Goal: Information Seeking & Learning: Compare options

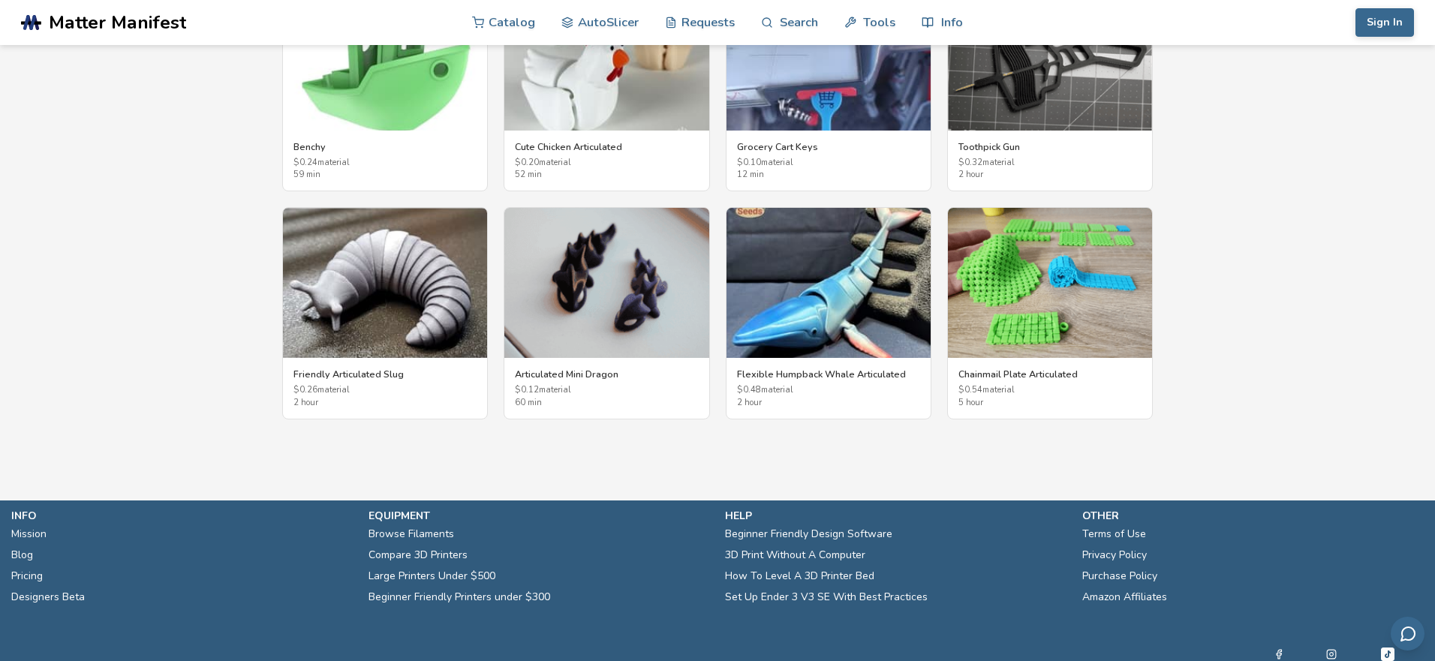
scroll to position [2818, 0]
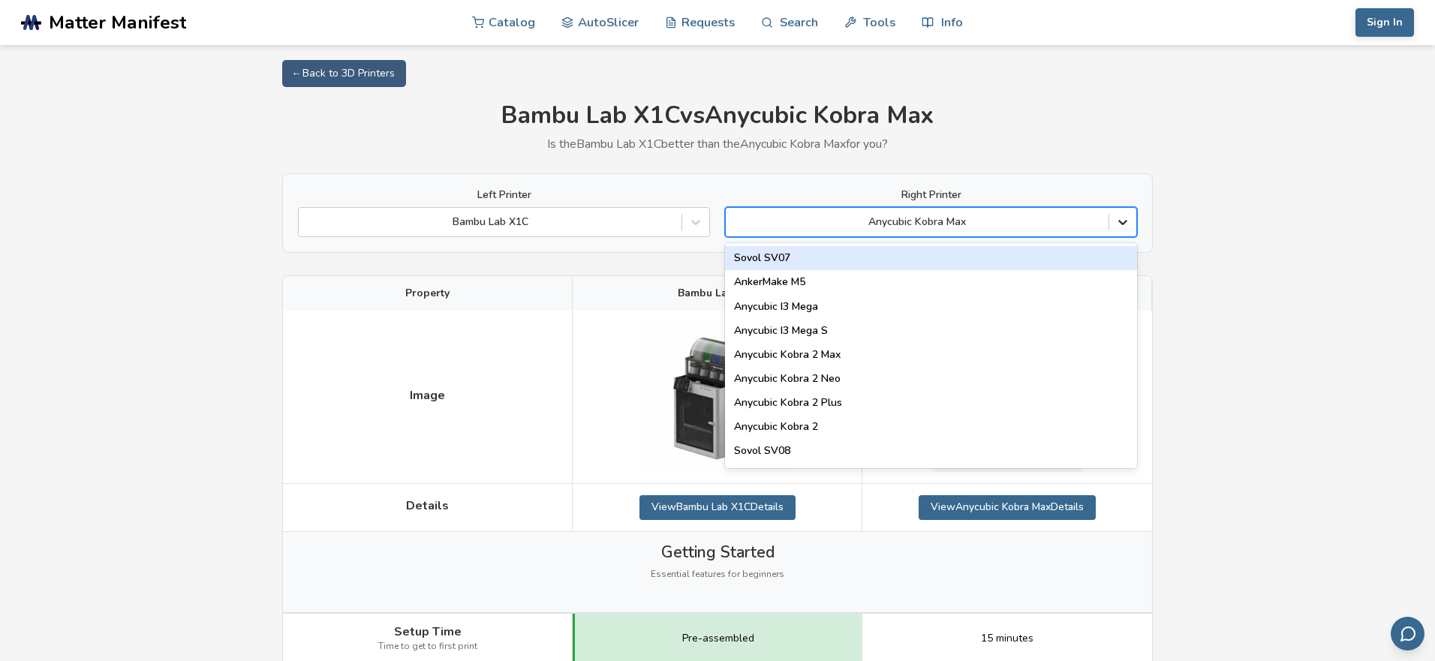
click at [1132, 221] on div at bounding box center [1122, 222] width 27 height 27
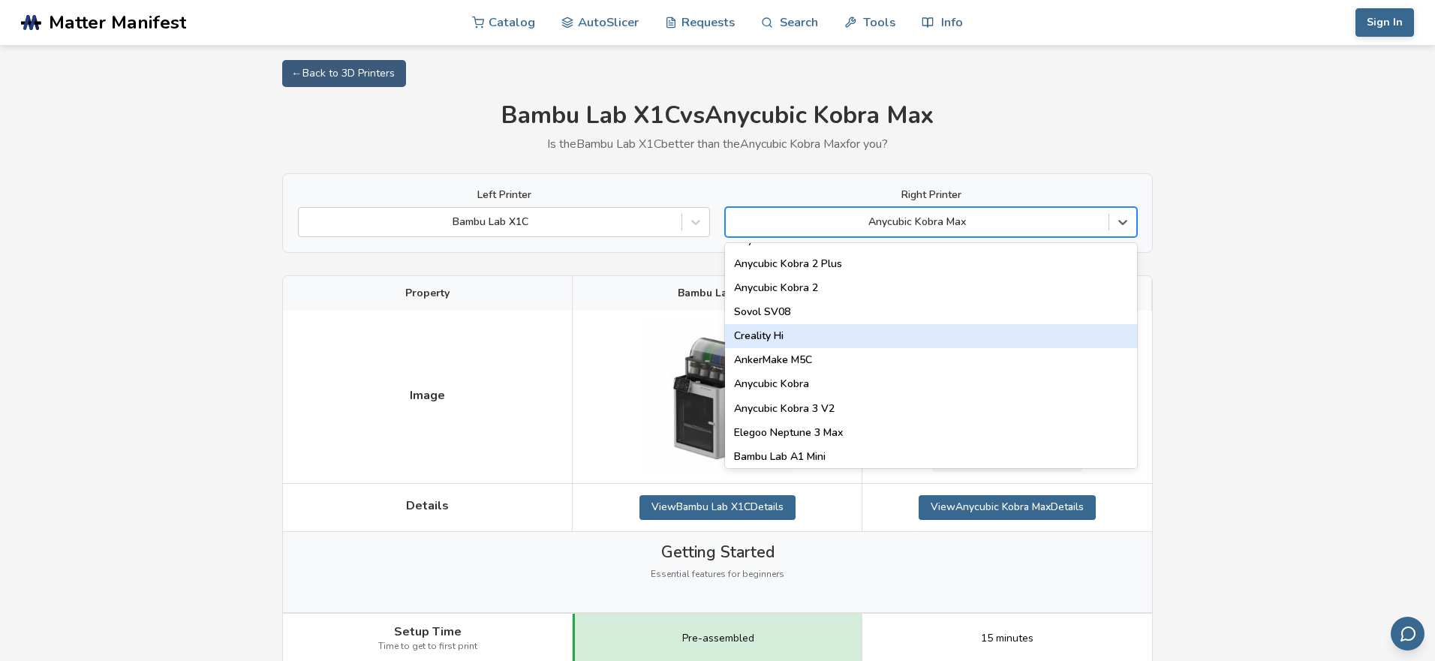
scroll to position [141, 0]
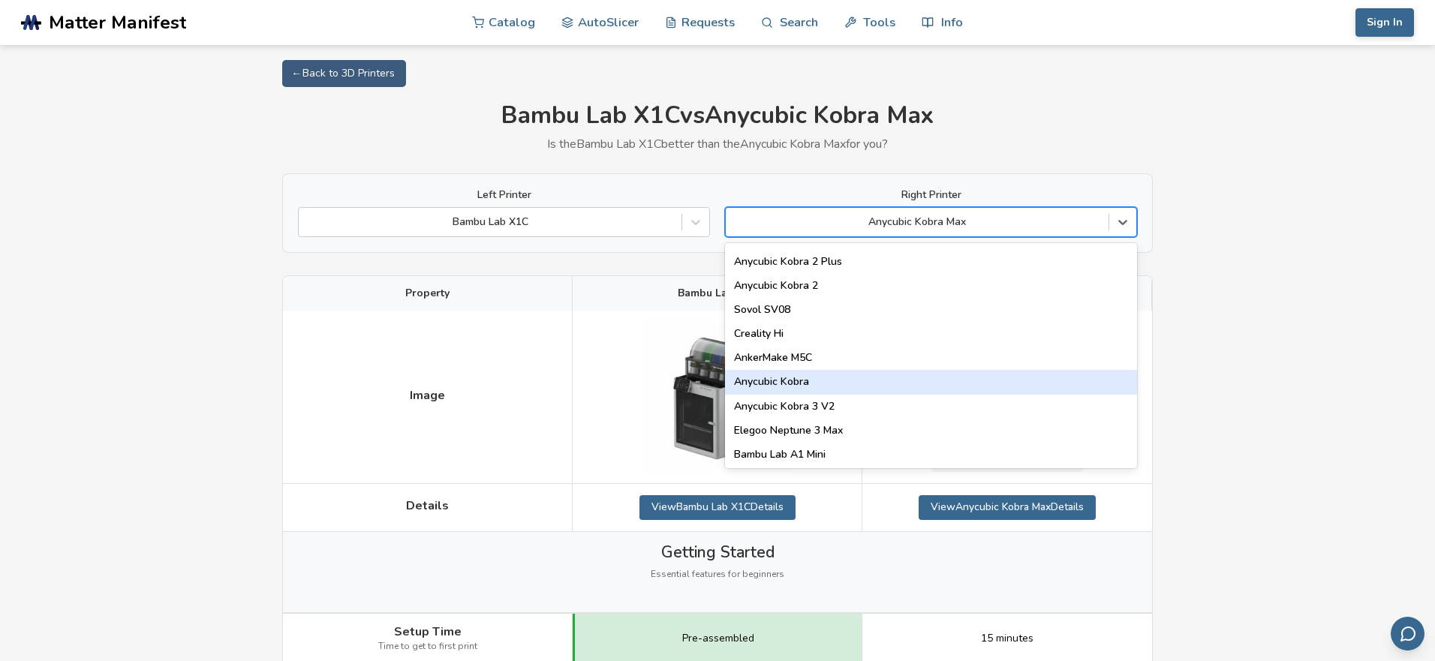
click at [890, 370] on div "Anycubic Kobra" at bounding box center [931, 382] width 412 height 24
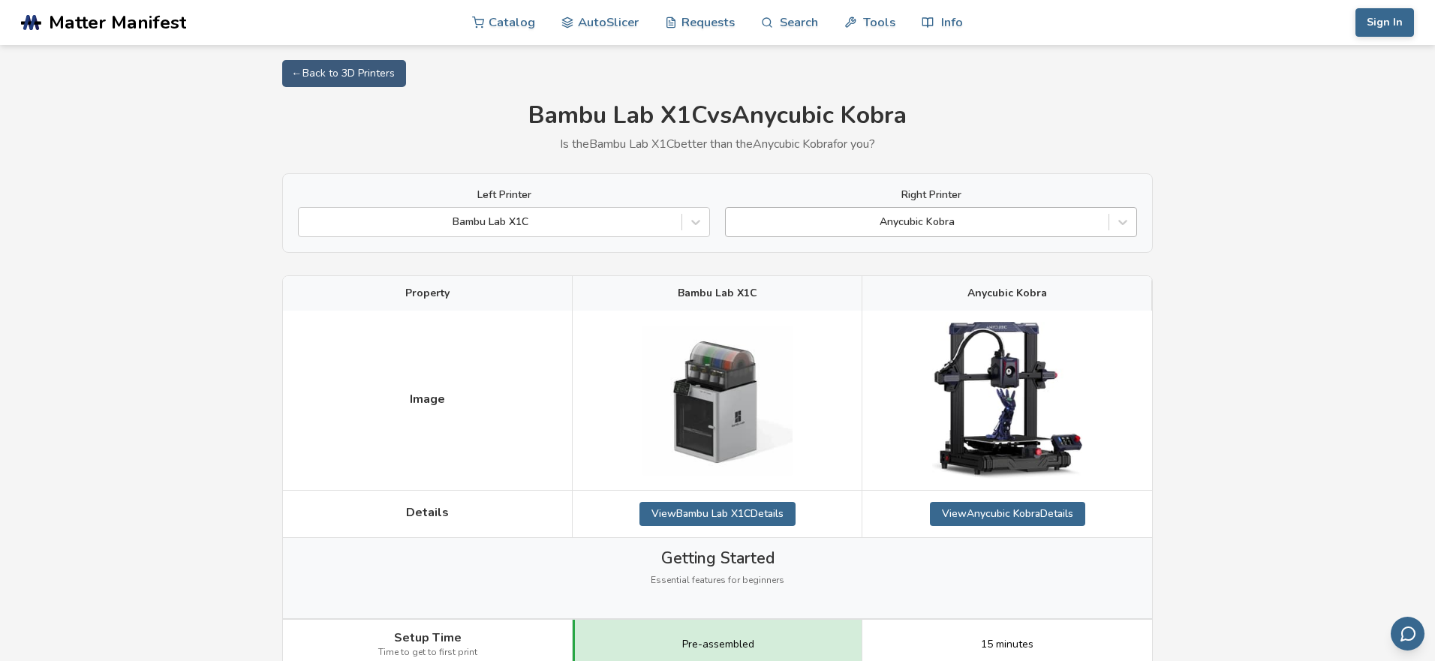
click at [929, 226] on div at bounding box center [917, 222] width 368 height 15
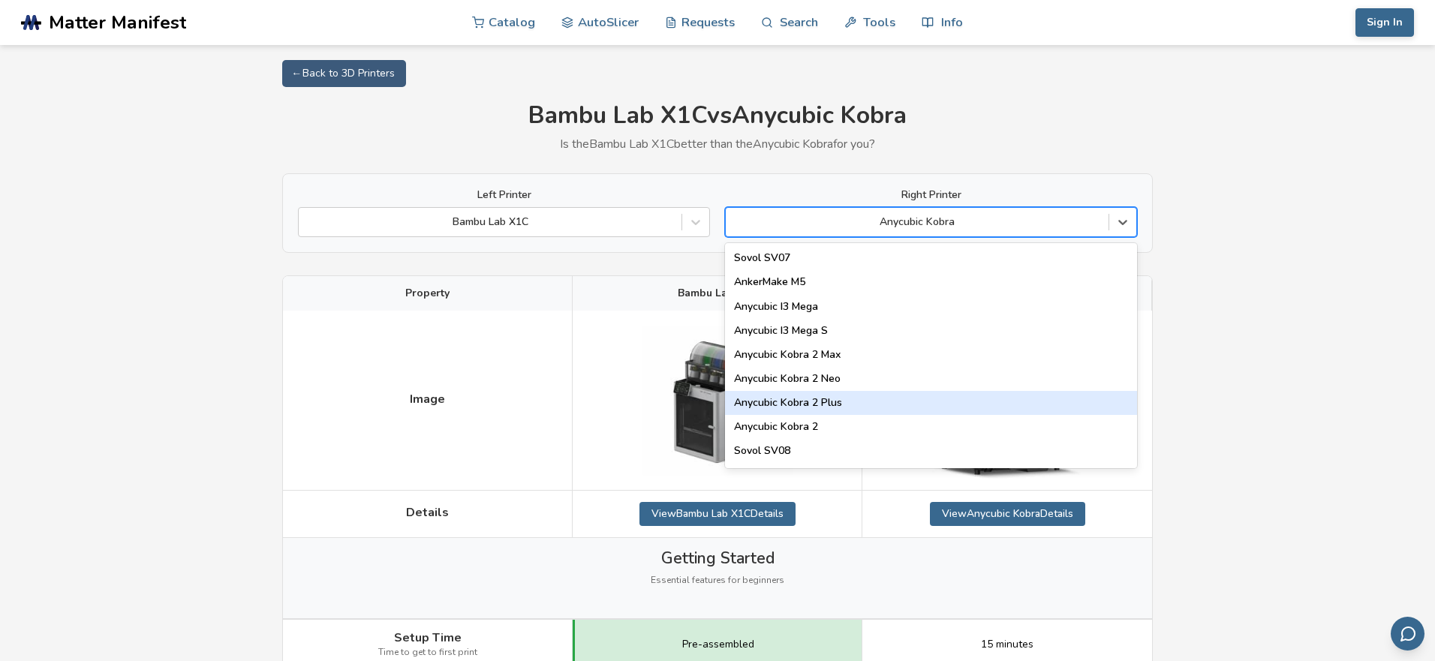
click at [896, 393] on div "Anycubic Kobra 2 Plus" at bounding box center [931, 403] width 412 height 24
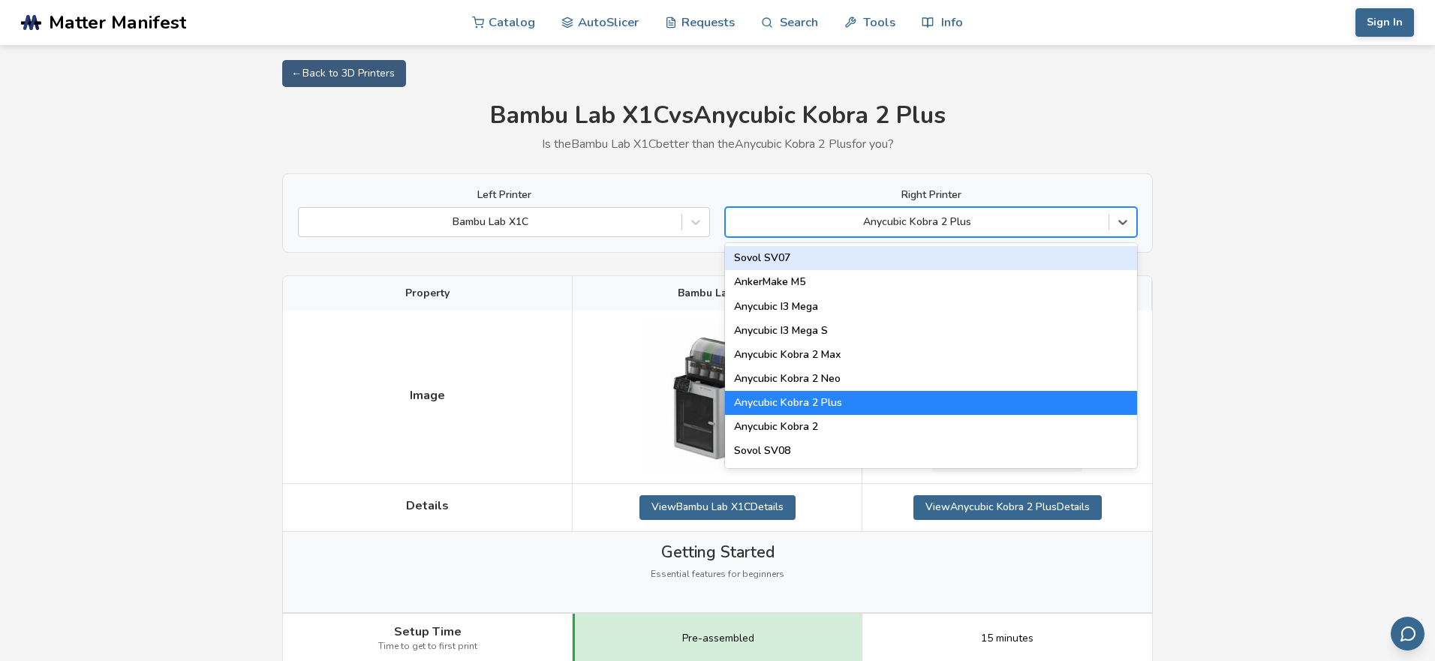
click at [1057, 225] on div at bounding box center [917, 222] width 368 height 15
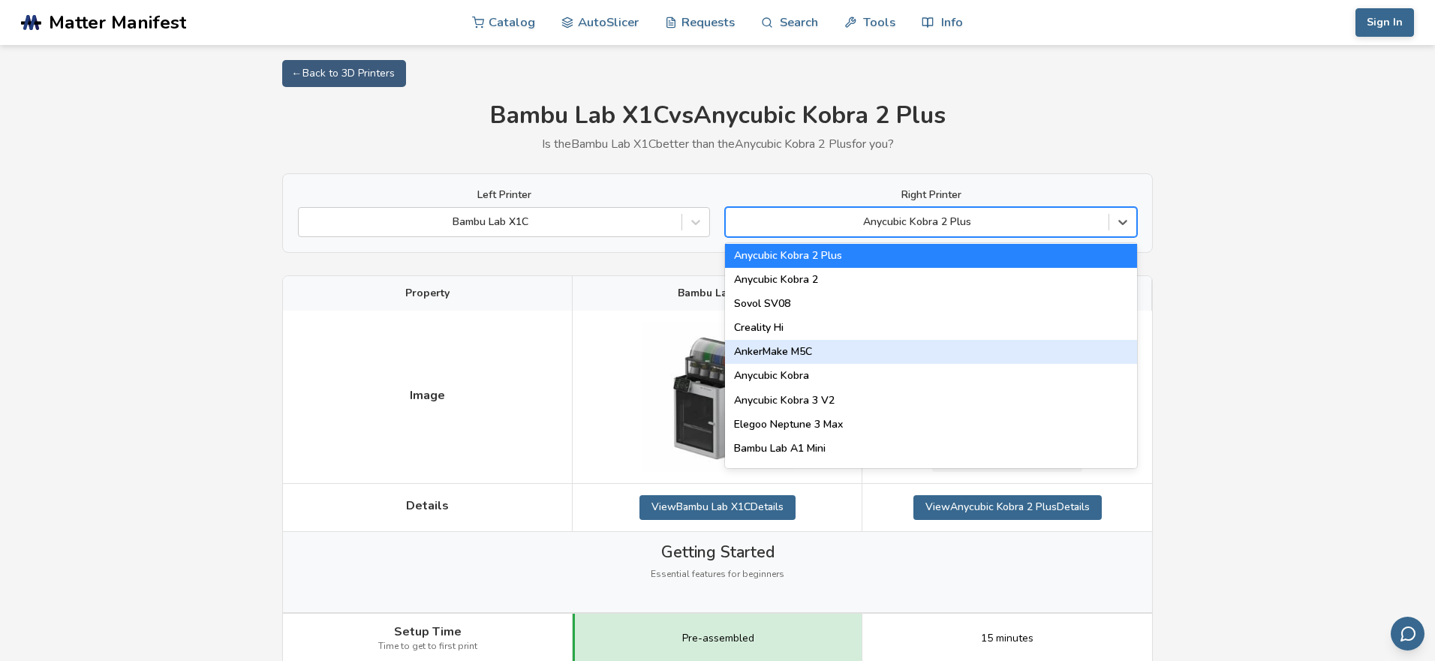
scroll to position [144, 0]
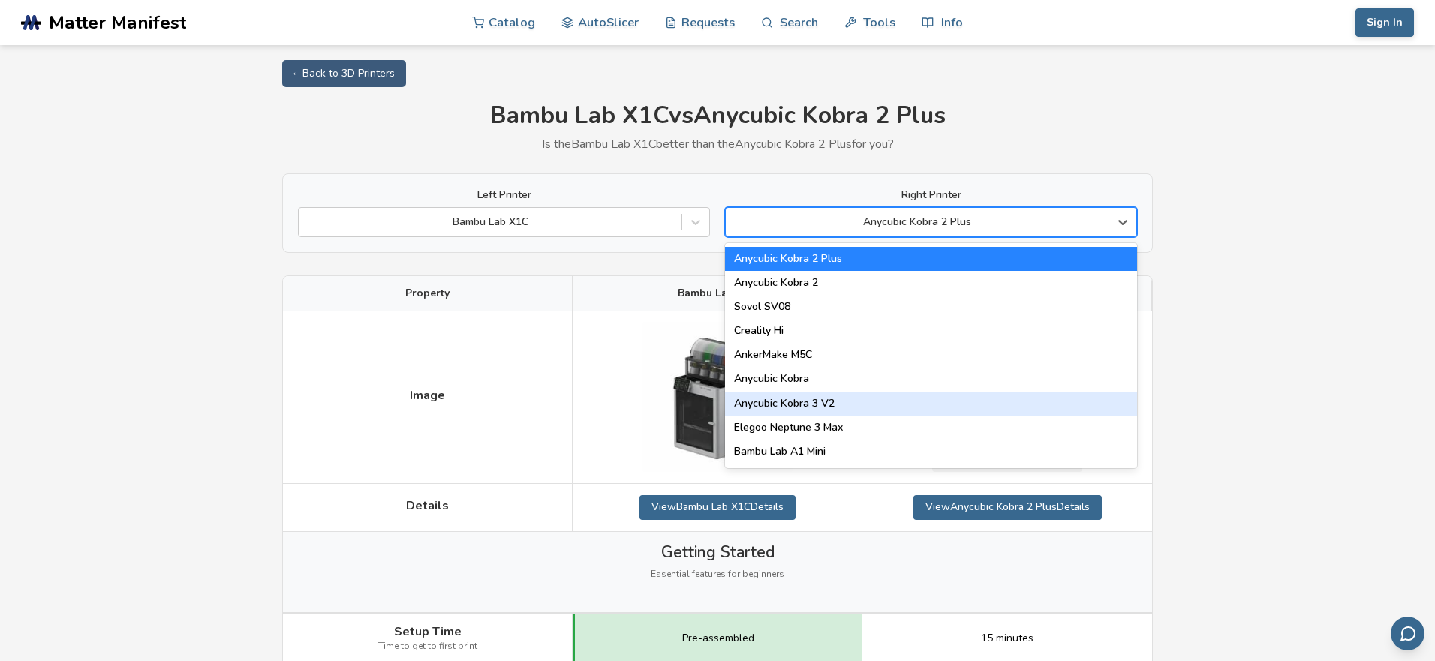
click at [912, 412] on div "Anycubic Kobra 3 V2" at bounding box center [931, 404] width 412 height 24
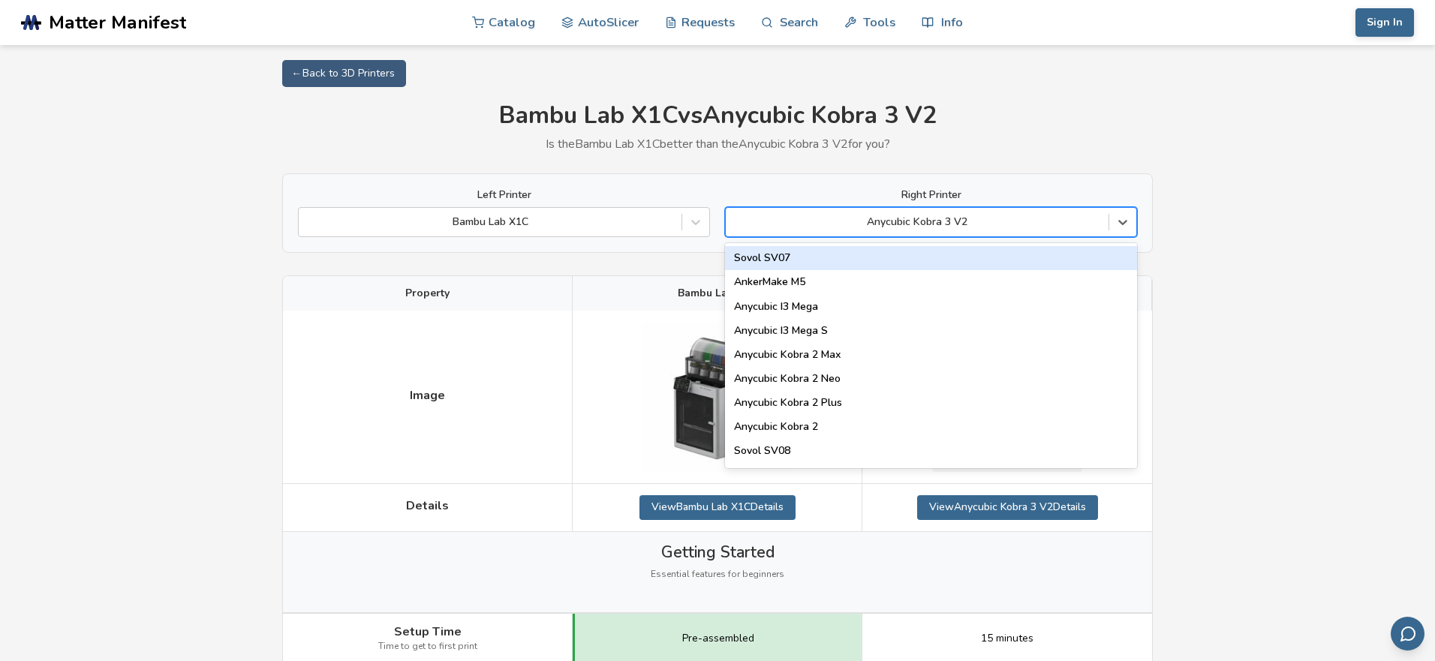
click at [1070, 229] on div at bounding box center [917, 222] width 368 height 15
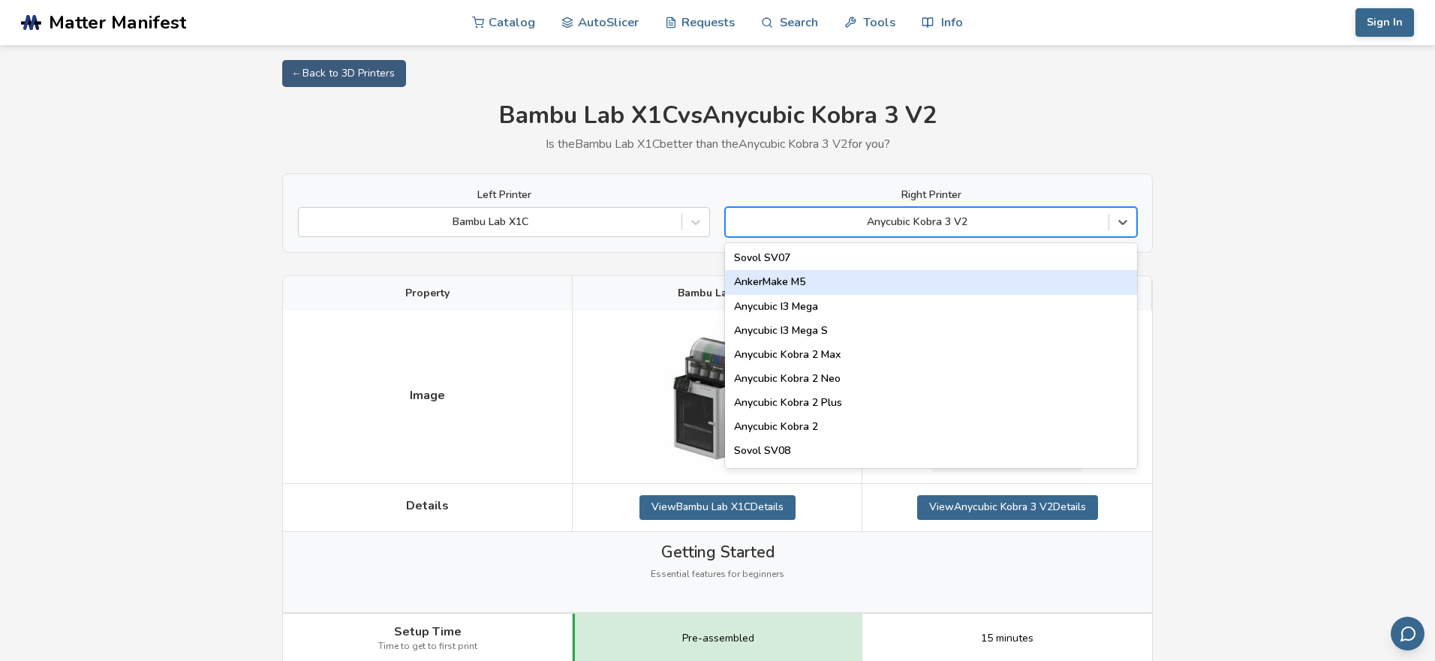
click at [908, 274] on div "AnkerMake M5" at bounding box center [931, 282] width 412 height 24
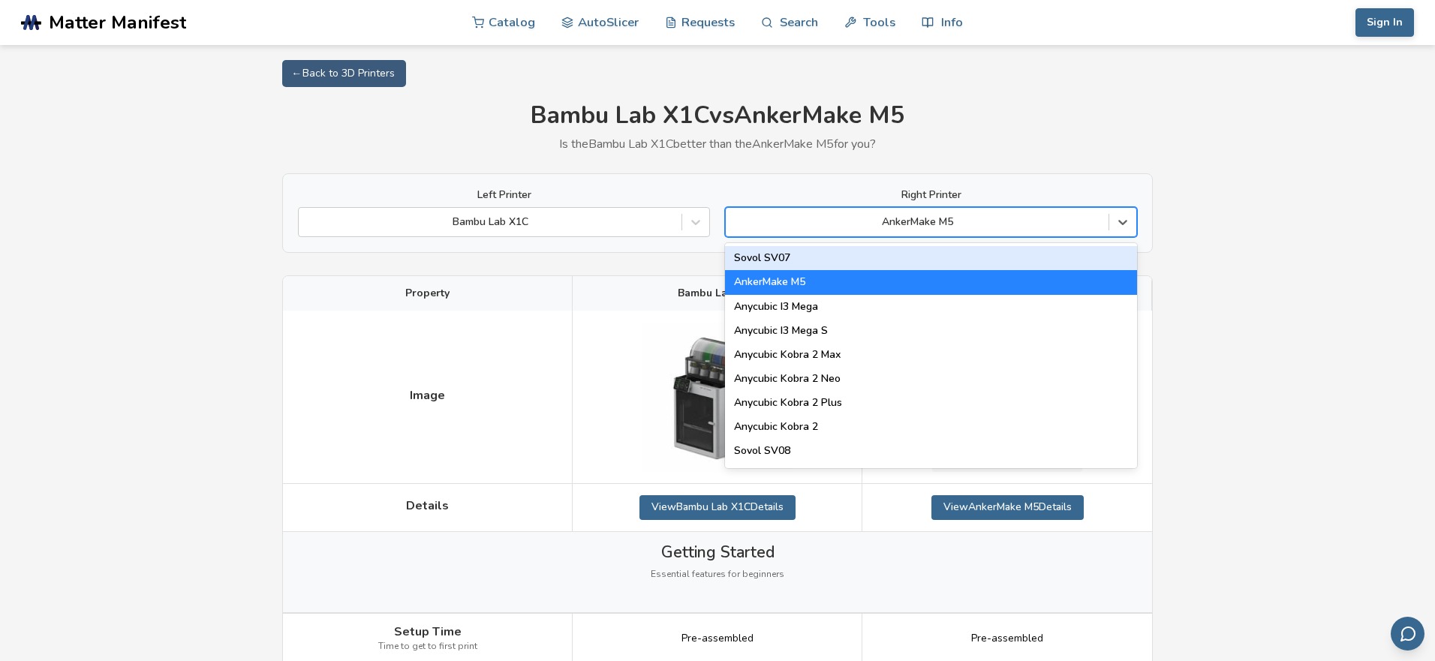
click at [1068, 208] on div "AnkerMake M5" at bounding box center [931, 222] width 412 height 30
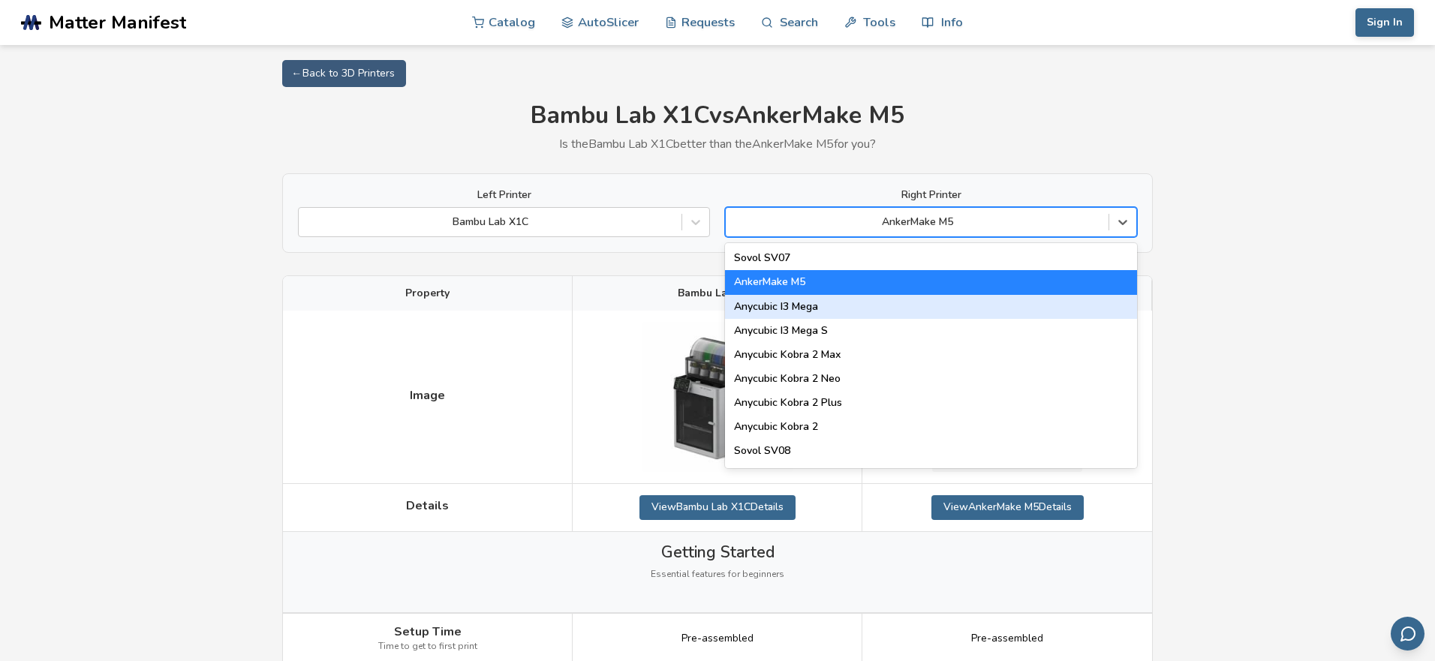
click at [999, 311] on div "Anycubic I3 Mega" at bounding box center [931, 307] width 412 height 24
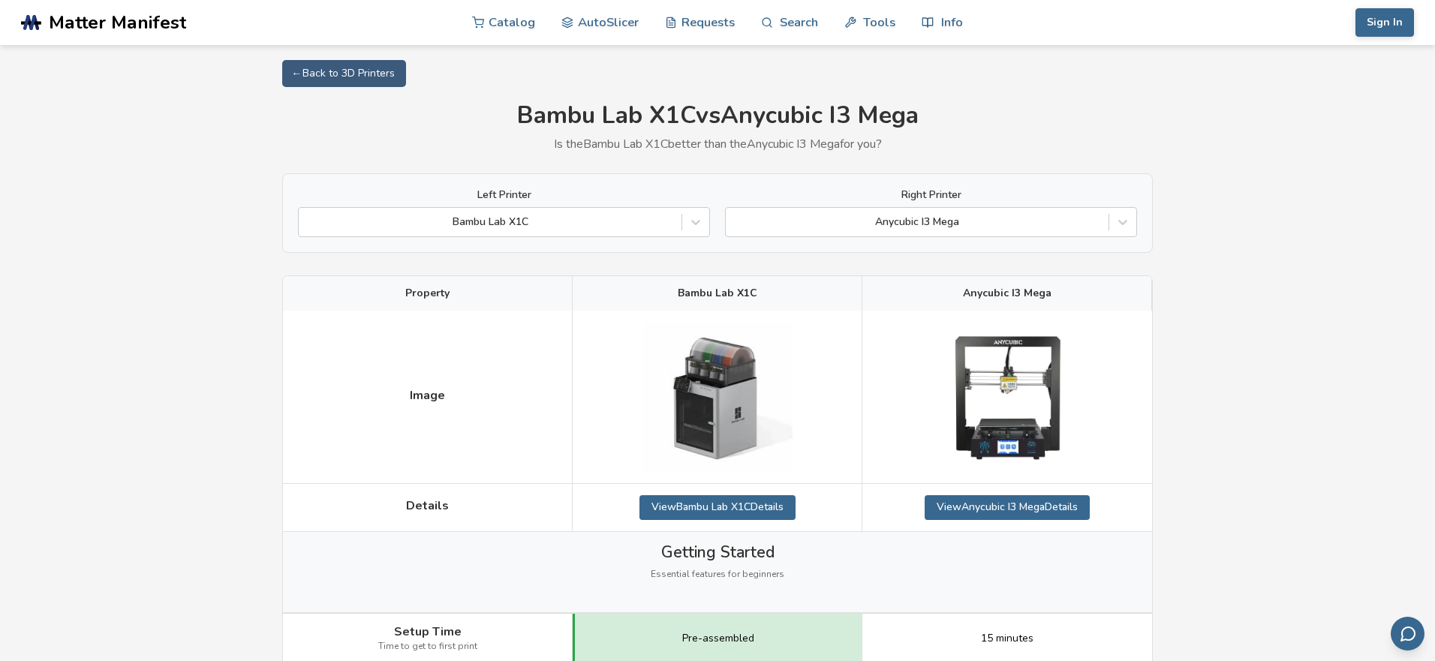
click at [1084, 246] on div "Left Printer Bambu Lab X1C Right Printer Anycubic I3 Mega" at bounding box center [717, 213] width 871 height 80
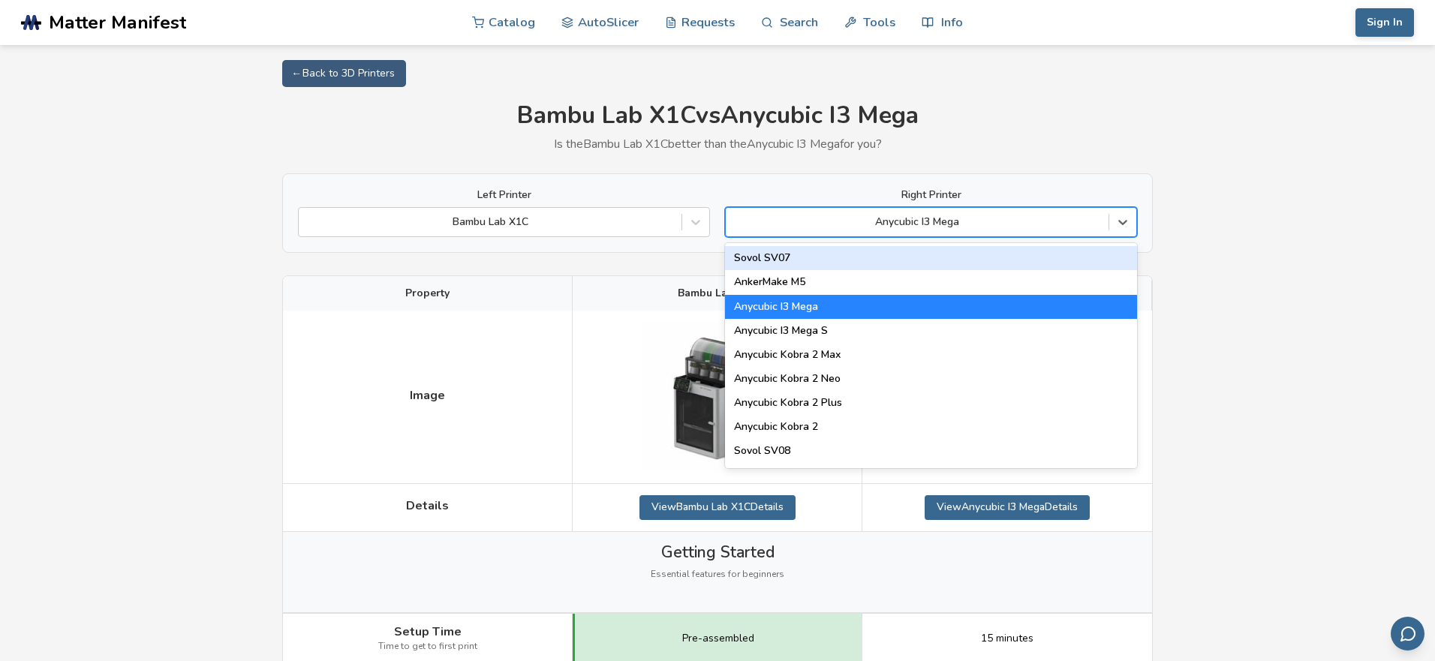
click at [1098, 231] on div "Anycubic I3 Mega" at bounding box center [917, 222] width 383 height 21
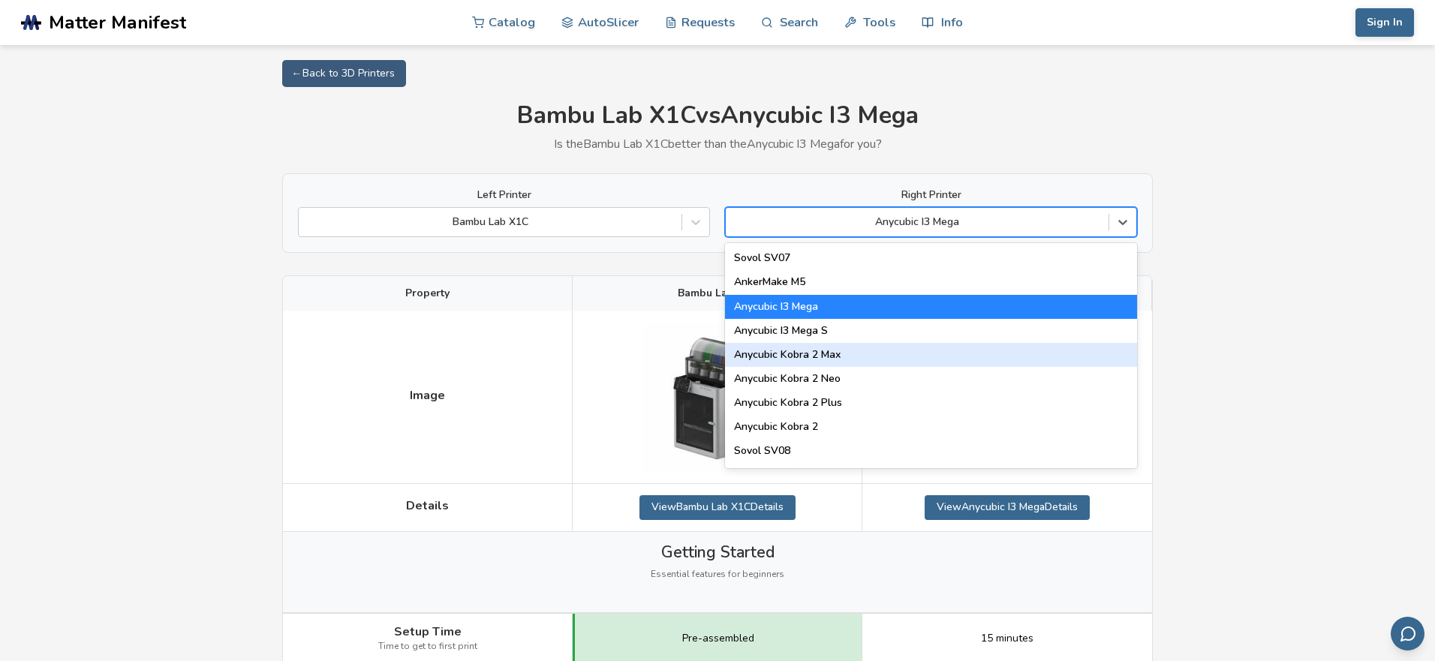
click at [970, 362] on div "Anycubic Kobra 2 Max" at bounding box center [931, 355] width 412 height 24
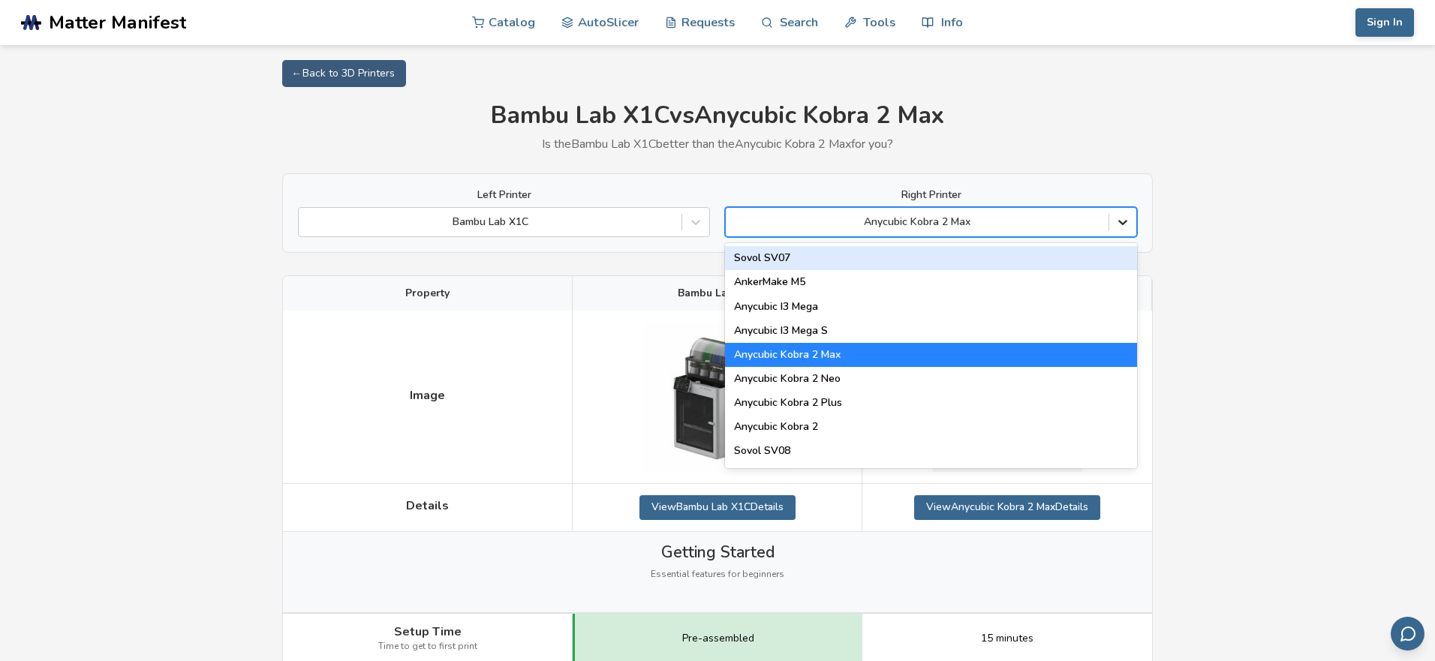
click at [1128, 224] on icon at bounding box center [1122, 222] width 15 height 15
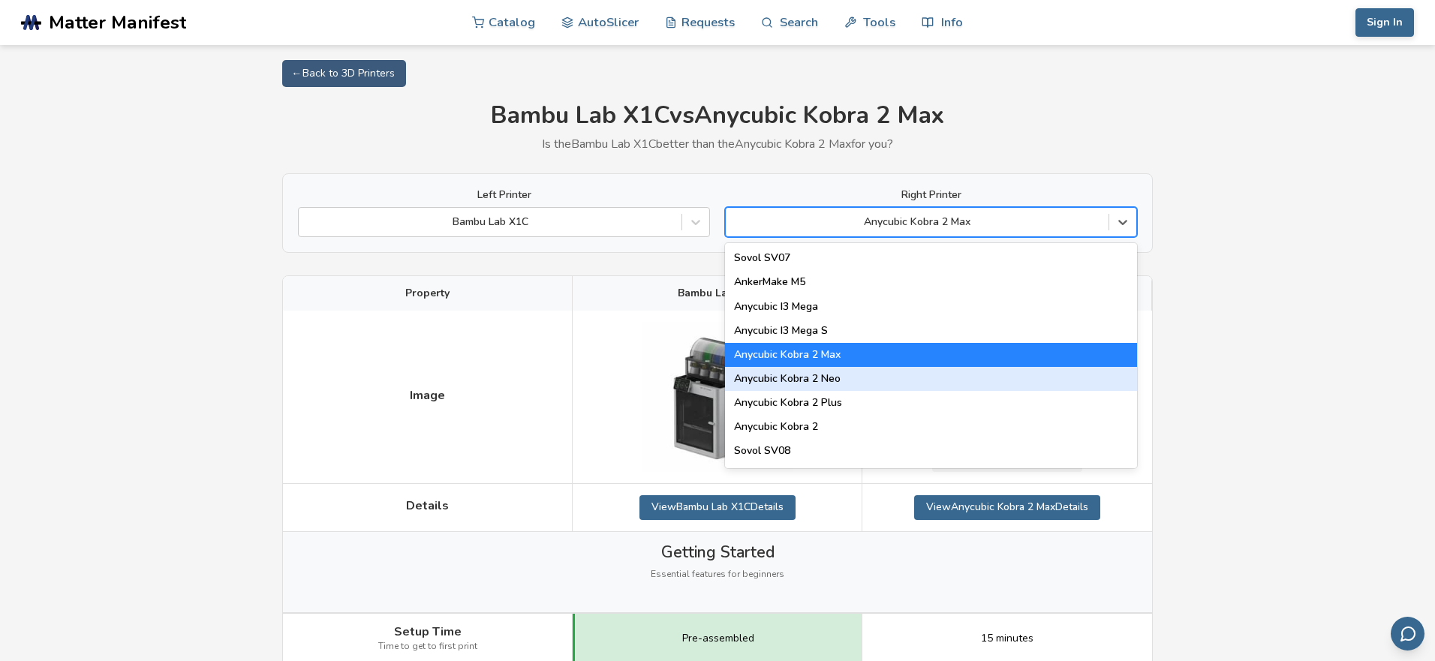
drag, startPoint x: 933, startPoint y: 379, endPoint x: 946, endPoint y: 371, distance: 14.8
click at [932, 379] on div "Anycubic Kobra 2 Neo" at bounding box center [931, 379] width 412 height 24
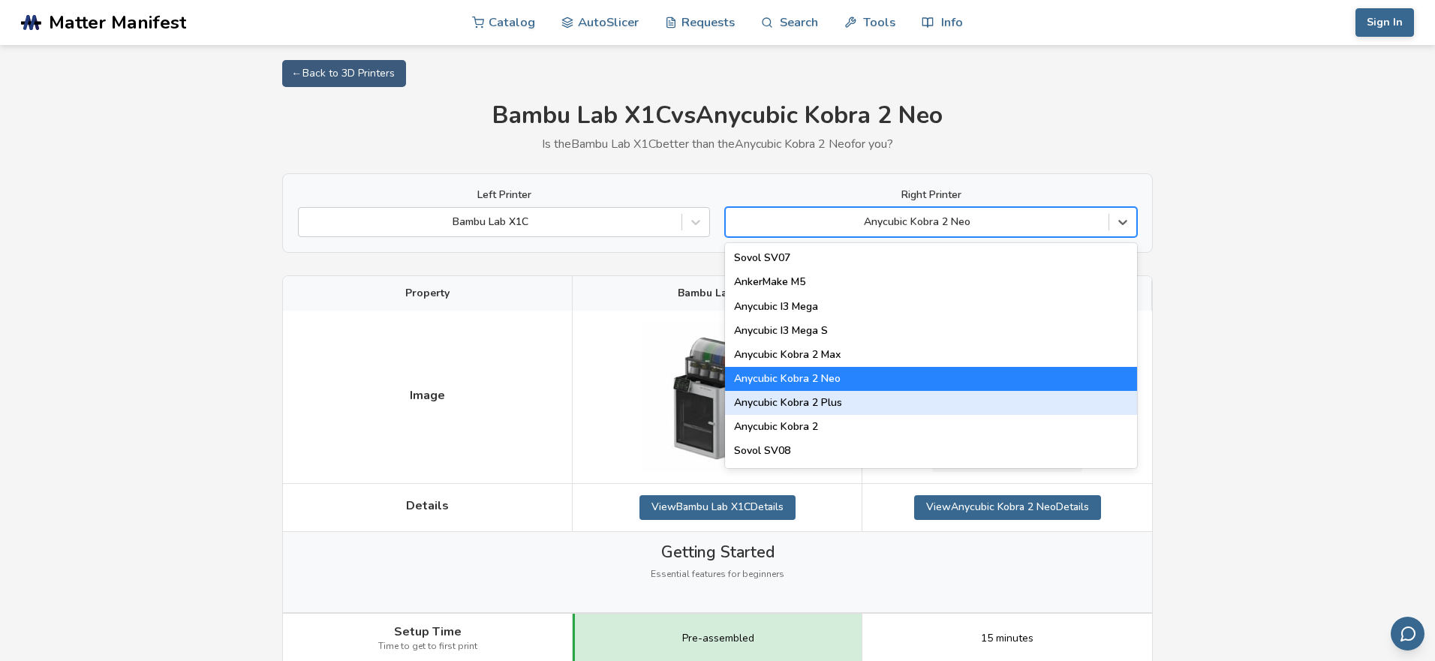
drag, startPoint x: 940, startPoint y: 408, endPoint x: 947, endPoint y: 399, distance: 11.7
click at [940, 408] on div "Anycubic Kobra 2 Plus" at bounding box center [931, 403] width 412 height 24
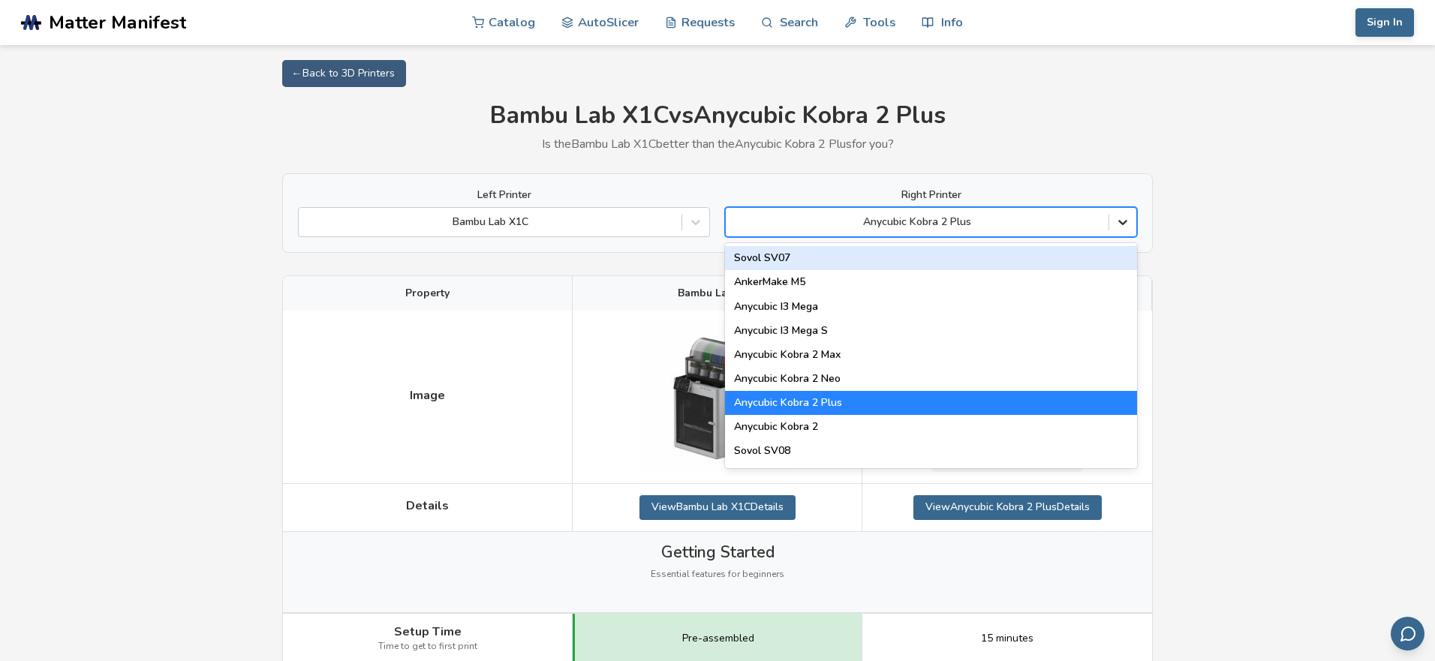
click at [1124, 225] on icon at bounding box center [1122, 222] width 15 height 15
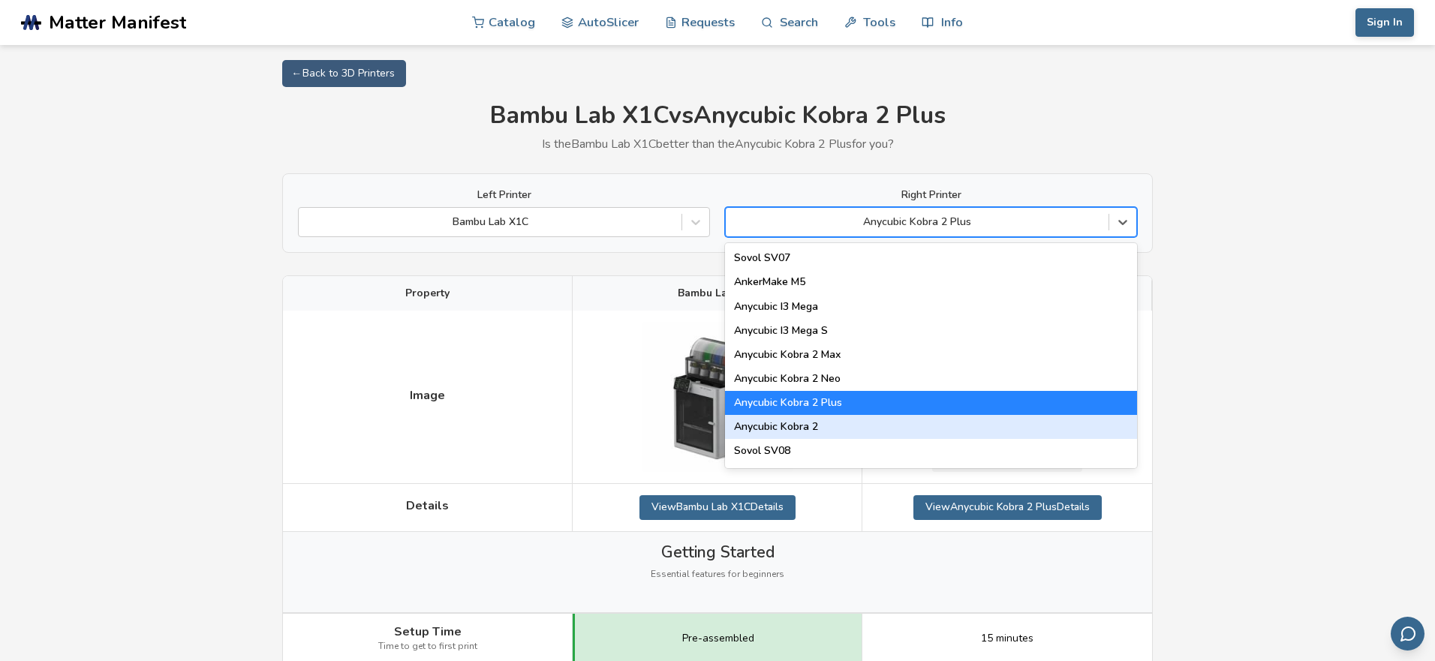
click at [855, 425] on div "Anycubic Kobra 2" at bounding box center [931, 427] width 412 height 24
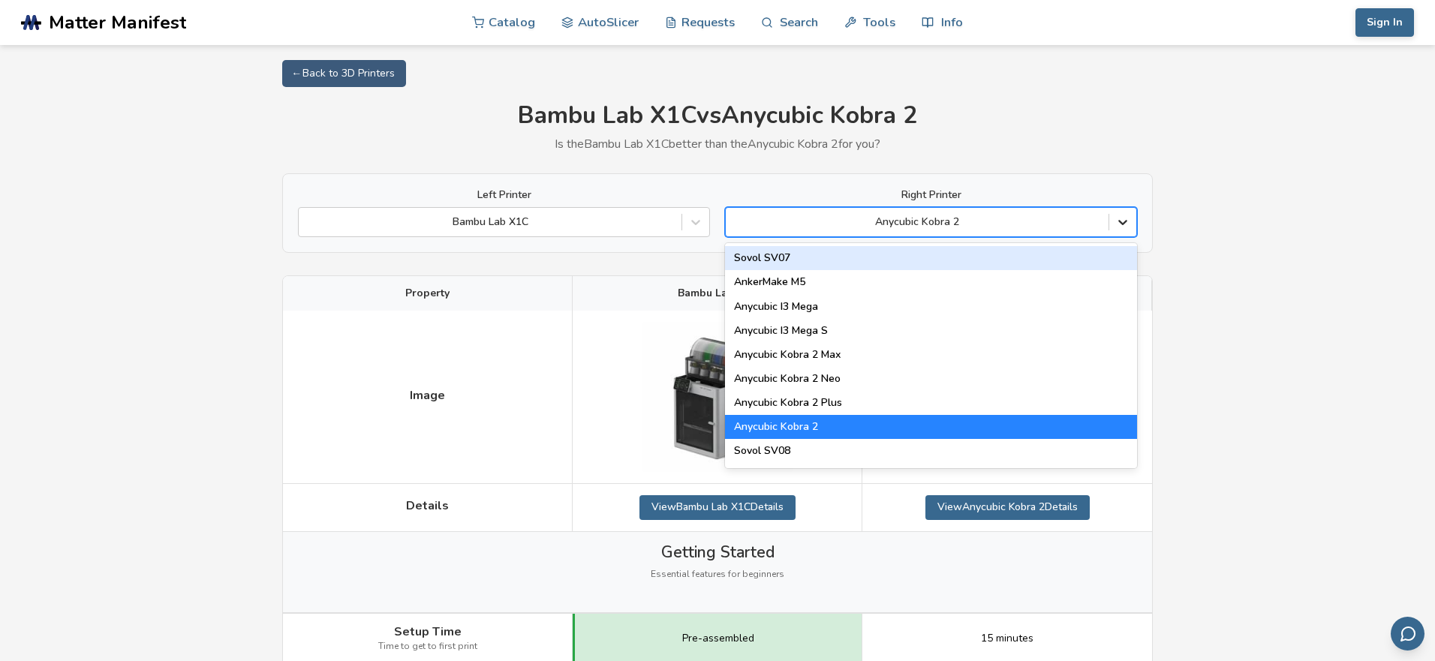
click at [1123, 233] on div at bounding box center [1122, 222] width 27 height 27
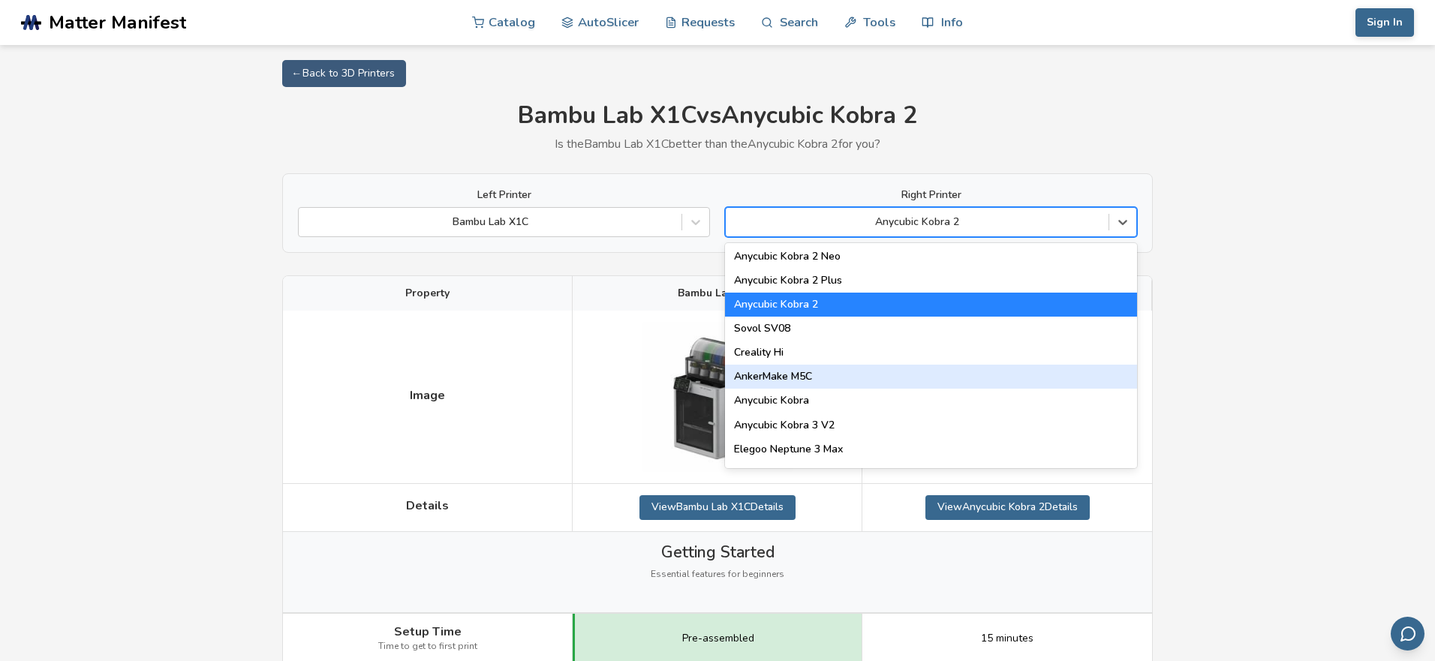
scroll to position [124, 0]
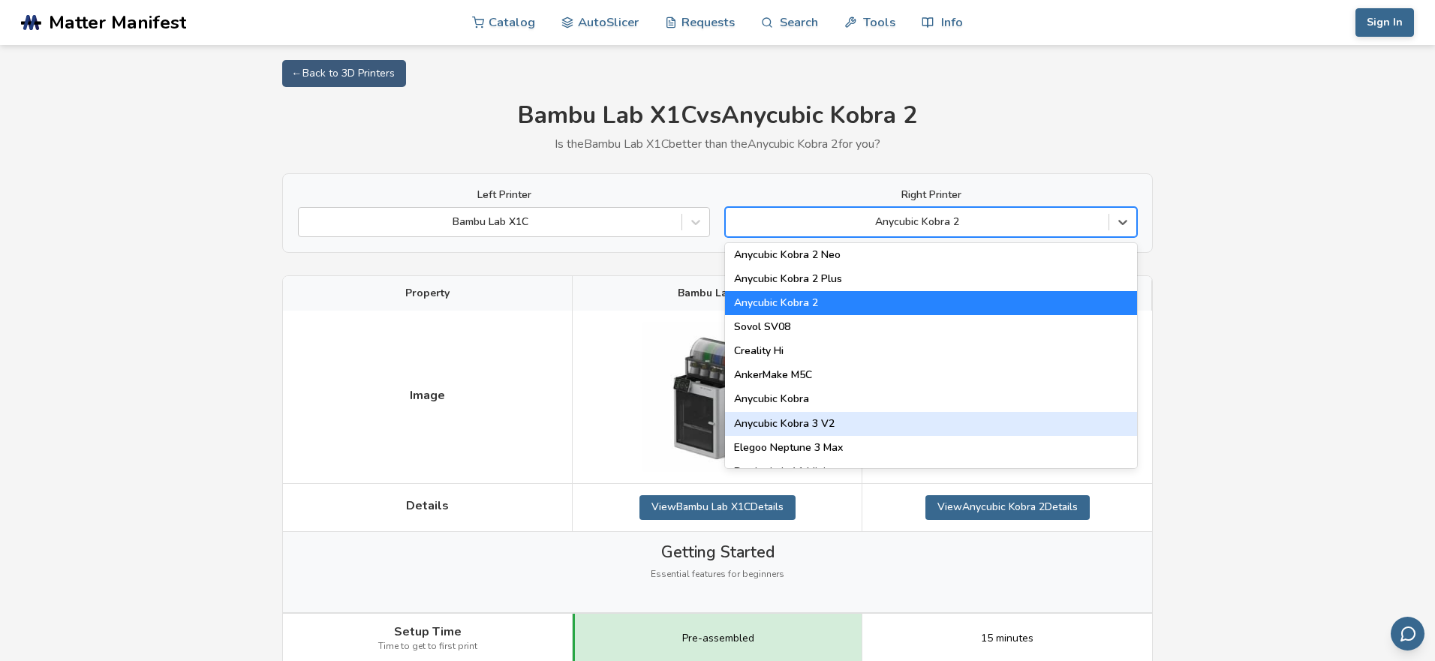
click at [878, 417] on div "Anycubic Kobra 3 V2" at bounding box center [931, 424] width 412 height 24
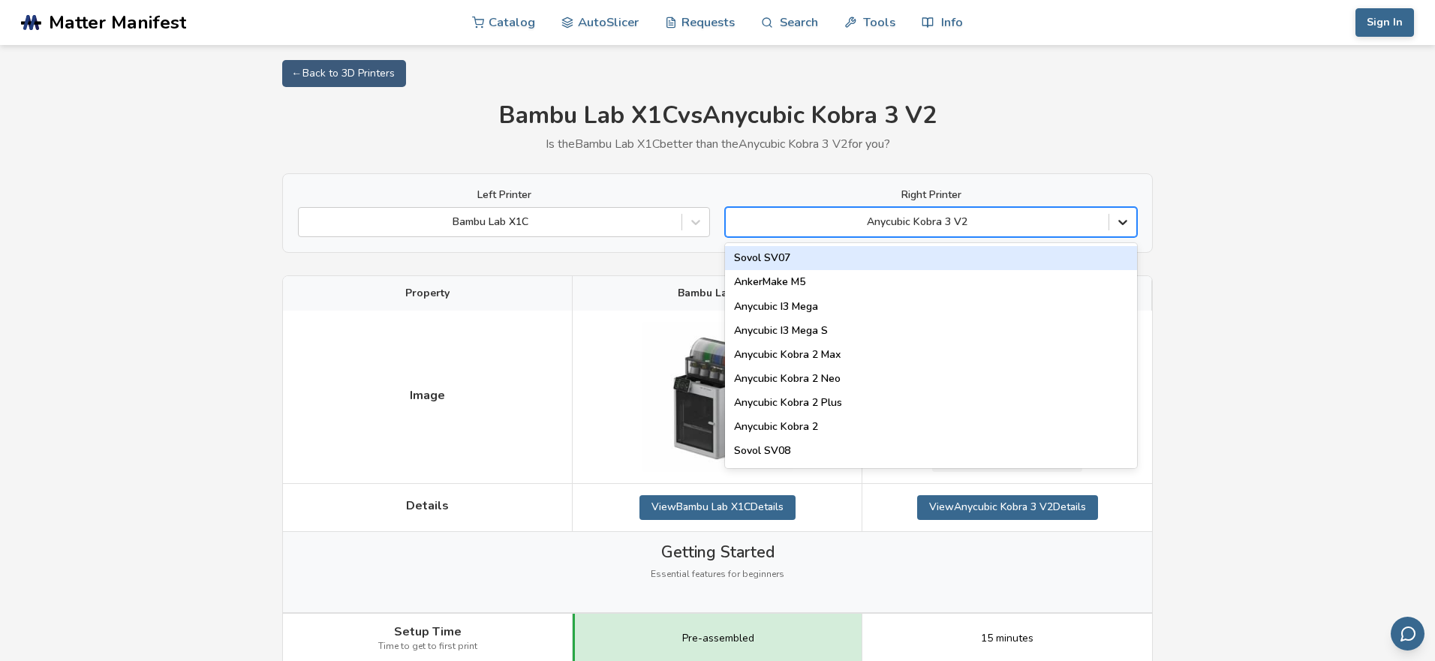
click at [1126, 221] on icon at bounding box center [1122, 223] width 9 height 5
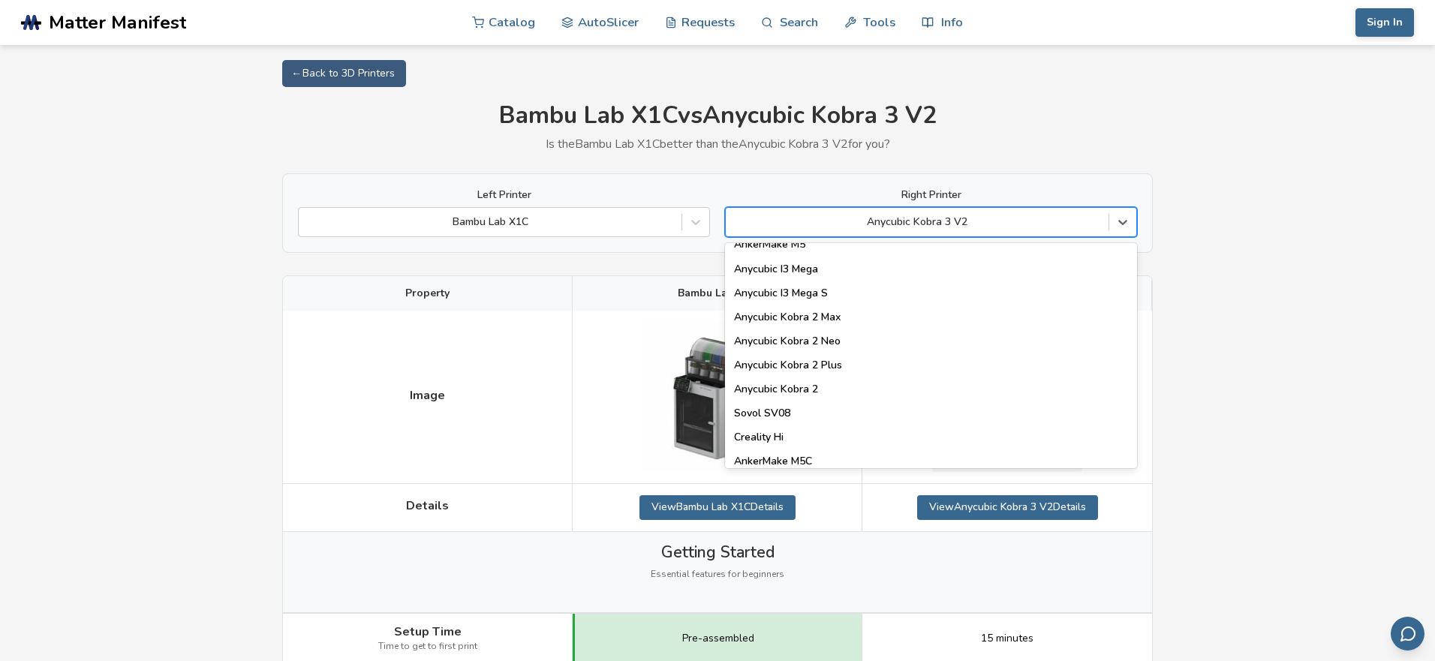
click at [862, 474] on div "Anycubic Kobra" at bounding box center [931, 486] width 412 height 24
